Goal: Task Accomplishment & Management: Complete application form

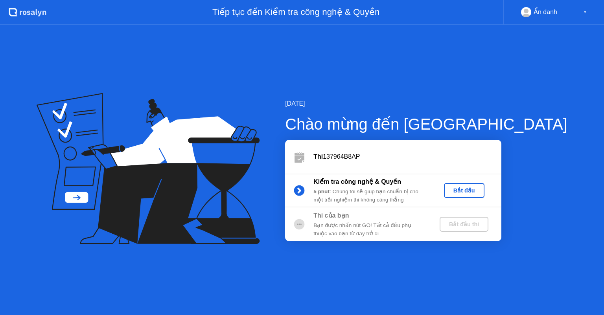
click at [590, 11] on div "Ẩn danh ▼" at bounding box center [553, 12] width 101 height 25
click at [303, 12] on div "Tiếp tục đến Kiểm tra công nghệ & Quyền" at bounding box center [274, 12] width 457 height 25
click at [360, 158] on div "Thi 137964B8AP" at bounding box center [407, 156] width 188 height 9
click at [313, 218] on div at bounding box center [299, 225] width 28 height 16
click at [347, 228] on div "Bạn được nhấn nút GO! Tất cả đều phụ thuộc vào bạn từ đây trở đi" at bounding box center [369, 230] width 113 height 16
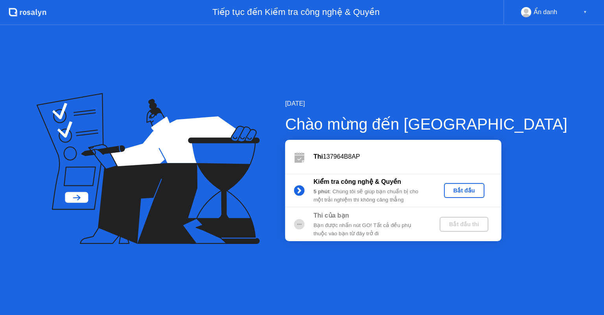
drag, startPoint x: 374, startPoint y: 224, endPoint x: 431, endPoint y: 220, distance: 56.7
click at [375, 223] on div "Bạn được nhấn nút GO! Tất cả đều phụ thuộc vào bạn từ đây trở đi" at bounding box center [369, 230] width 113 height 16
click at [485, 222] on div "Bắt đầu thi" at bounding box center [464, 224] width 42 height 6
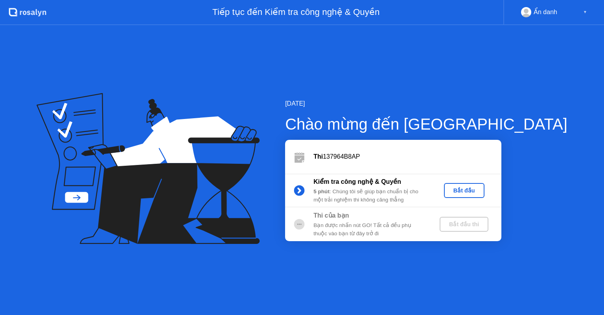
click at [481, 190] on div "Bắt đầu" at bounding box center [464, 190] width 34 height 6
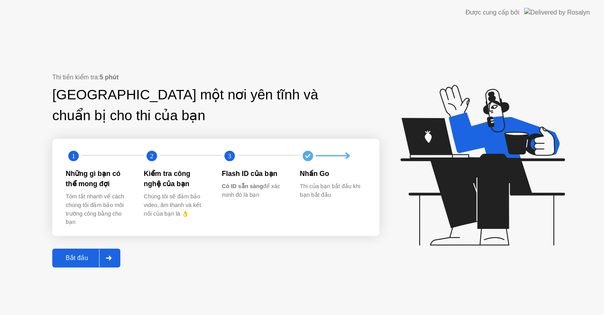
click at [509, 26] on div "Thi tiền kiểm tra: 5 phút Tìm một nơi yên tĩnh và chuẩn bị cho thi của bạn 1 2 …" at bounding box center [302, 170] width 604 height 290
click at [60, 25] on div "Thi tiền kiểm tra: 5 phút Tìm một nơi yên tĩnh và chuẩn bị cho thi của bạn 1 2 …" at bounding box center [302, 170] width 604 height 290
click at [56, 191] on div "1 2 3 Những gì bạn có thể mong đợi Tóm tắt nhanh về cách chúng tôi đảm bảo môi …" at bounding box center [215, 187] width 327 height 97
click at [57, 270] on div "Thi tiền kiểm tra: 5 phút Tìm một nơi yên tĩnh và chuẩn bị cho thi của bạn 1 2 …" at bounding box center [302, 170] width 604 height 290
click at [63, 259] on div "Bắt đầu" at bounding box center [77, 257] width 44 height 7
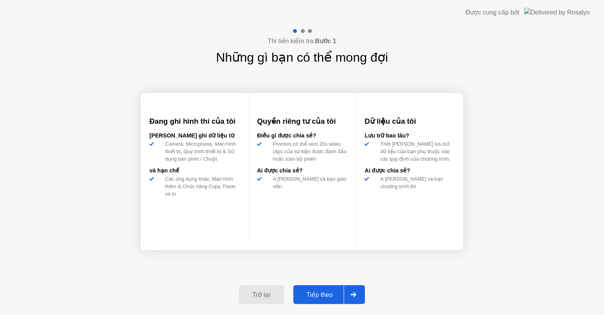
click at [325, 296] on div "Tiếp theo" at bounding box center [320, 294] width 48 height 7
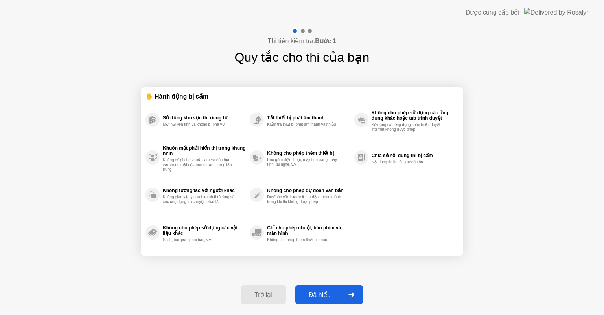
click at [325, 296] on div "Đã hiểu" at bounding box center [320, 294] width 44 height 7
select select "Available cameras"
select select "Available speakers"
select select "Available microphones"
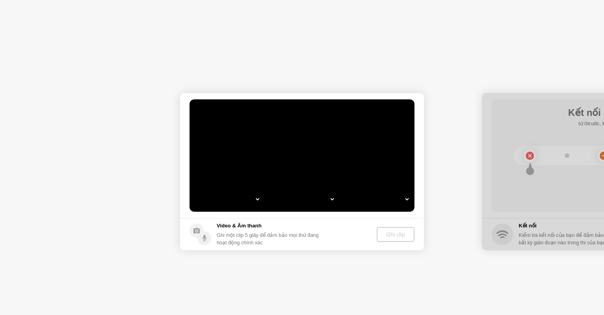
select select "**********"
select select "*******"
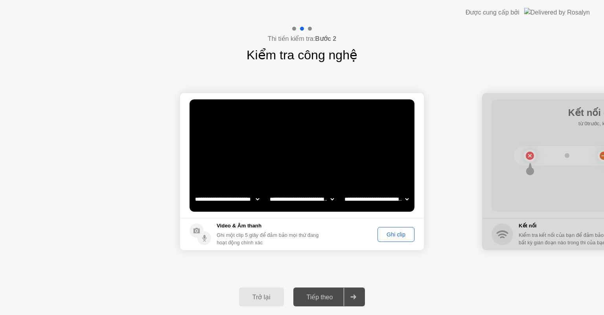
click at [402, 233] on div "Ghi clip" at bounding box center [395, 234] width 31 height 6
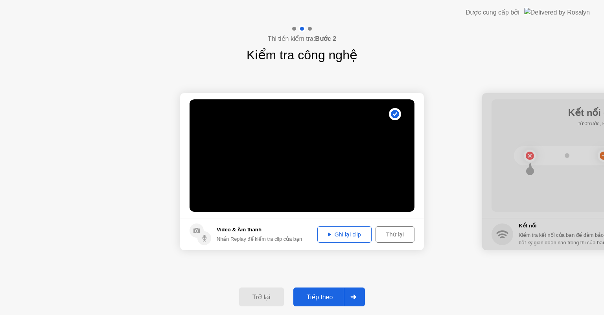
drag, startPoint x: 338, startPoint y: 286, endPoint x: 336, endPoint y: 291, distance: 5.1
click at [338, 287] on div "Trở lại Tiếp theo" at bounding box center [302, 297] width 604 height 36
click at [332, 302] on button "Tiếp theo" at bounding box center [329, 297] width 72 height 19
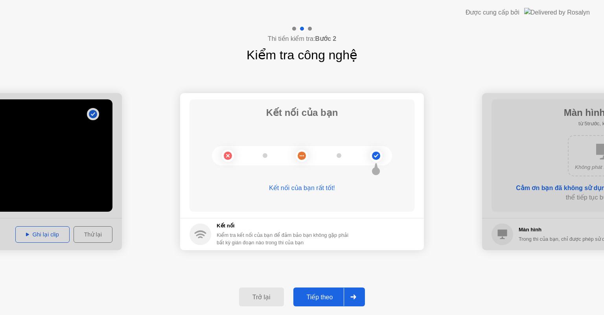
click at [332, 302] on button "Tiếp theo" at bounding box center [329, 297] width 72 height 19
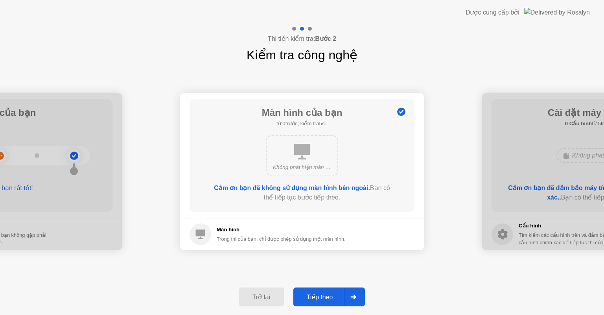
click at [332, 302] on button "Tiếp theo" at bounding box center [329, 297] width 72 height 19
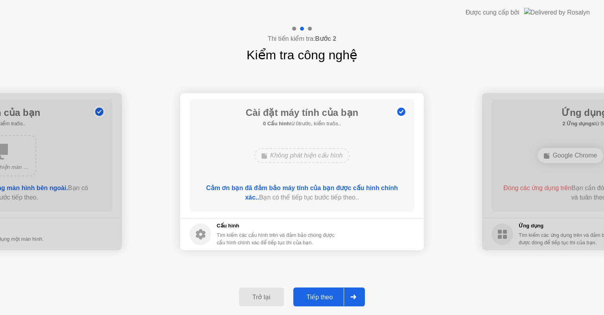
click at [322, 299] on div "Tiếp theo" at bounding box center [320, 297] width 48 height 7
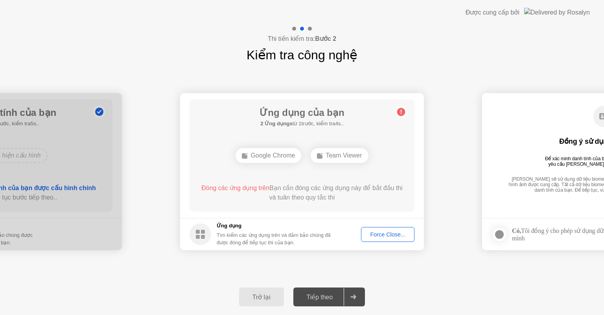
click at [393, 228] on button "Force Close..." at bounding box center [387, 234] width 53 height 15
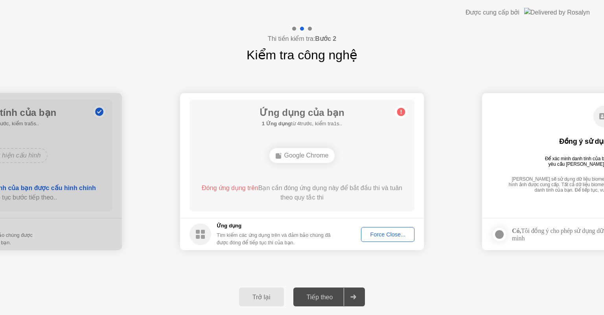
click at [375, 233] on div "Force Close..." at bounding box center [388, 234] width 48 height 6
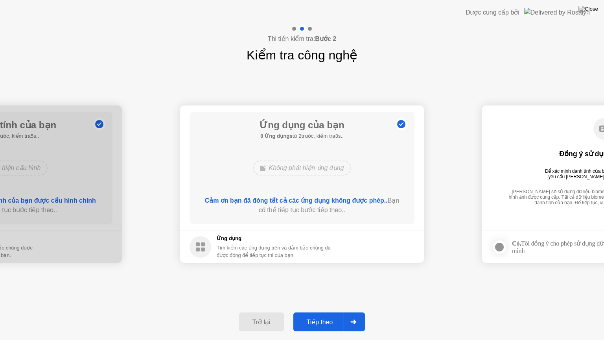
click at [326, 315] on div "Tiếp theo" at bounding box center [320, 321] width 48 height 7
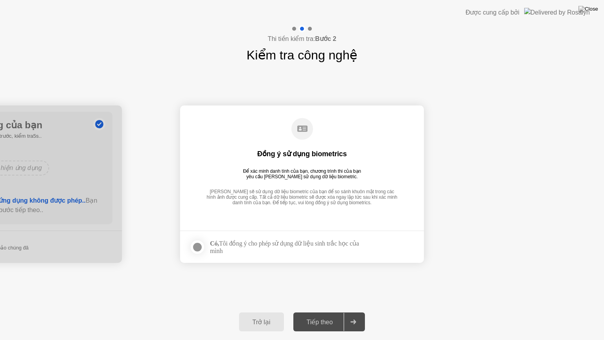
click at [197, 249] on div at bounding box center [197, 246] width 9 height 9
click at [323, 315] on div "Tiếp theo" at bounding box center [320, 321] width 48 height 7
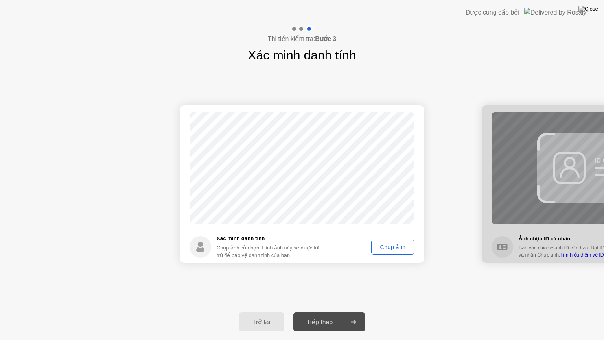
click at [388, 247] on div "Chụp ảnh" at bounding box center [393, 247] width 38 height 6
click at [311, 315] on div "Tiếp theo" at bounding box center [320, 321] width 48 height 7
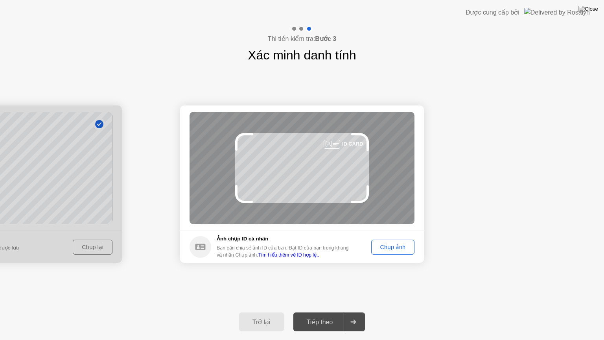
click at [388, 244] on div "Chụp ảnh" at bounding box center [393, 247] width 38 height 6
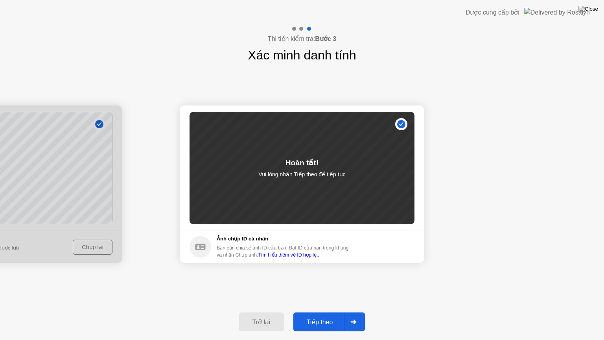
click at [333, 315] on div "Tiếp theo" at bounding box center [320, 321] width 48 height 7
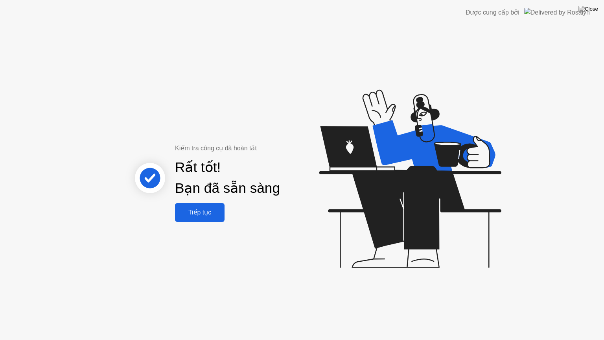
click at [211, 215] on div "Tiếp tục" at bounding box center [199, 211] width 45 height 7
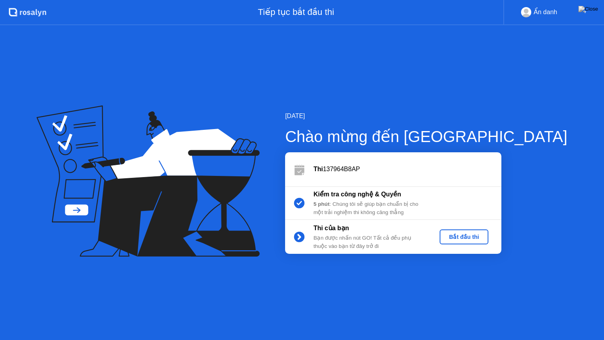
click at [485, 238] on div "Bắt đầu thi" at bounding box center [464, 236] width 42 height 6
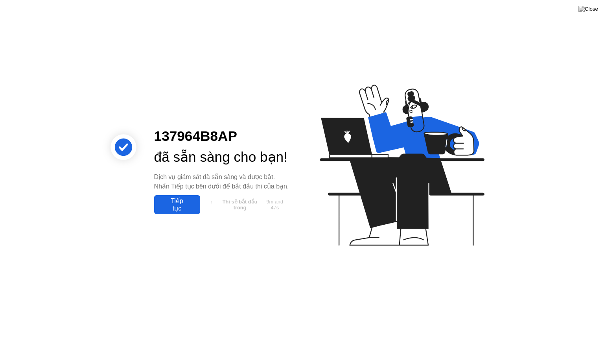
click at [185, 212] on div "Tiếp tục" at bounding box center [176, 204] width 41 height 15
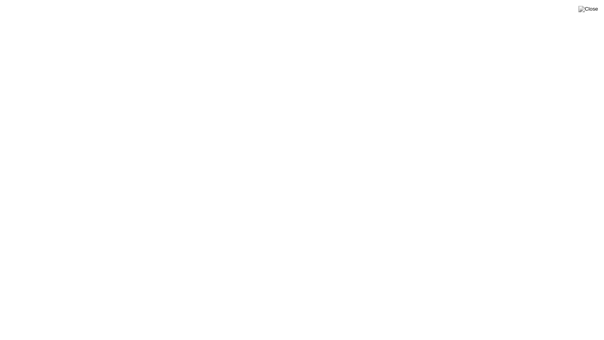
drag, startPoint x: 326, startPoint y: 181, endPoint x: 382, endPoint y: 202, distance: 59.7
click div "Our system has detected prohibited processes. Please kindly continue your exam …"
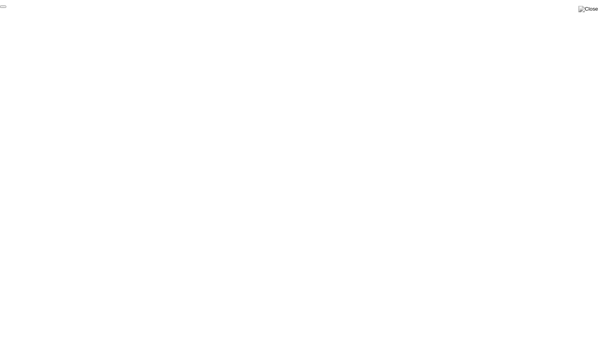
click div "End Proctoring Session"
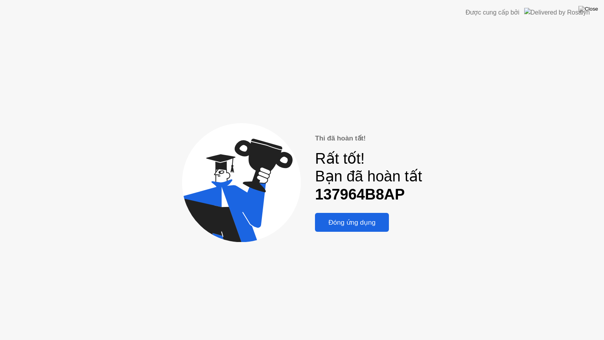
click at [356, 218] on div "Đóng ứng dụng" at bounding box center [351, 222] width 69 height 8
